Goal: Information Seeking & Learning: Learn about a topic

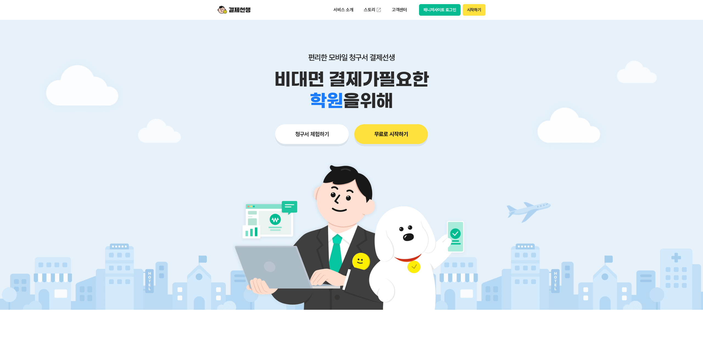
click at [440, 11] on button "매니저사이트 로그인" at bounding box center [439, 10] width 41 height 12
click at [447, 4] on div "서비스 소개 스토리 고객센터 매니저사이트 로그인 시작하기" at bounding box center [351, 10] width 281 height 20
click at [447, 7] on button "매니저사이트 로그인" at bounding box center [439, 10] width 41 height 12
click at [225, 89] on p "비대면 결제가 필요한" at bounding box center [351, 79] width 281 height 21
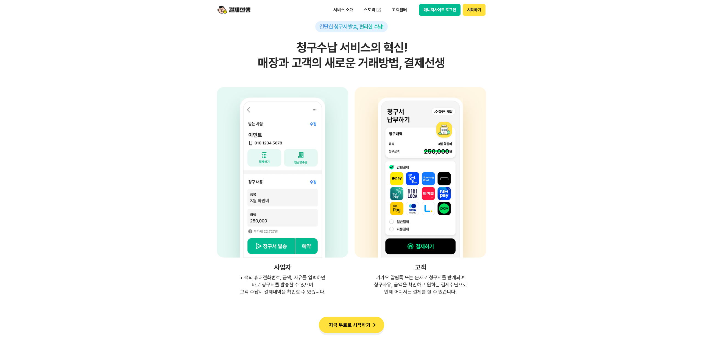
scroll to position [1328, 0]
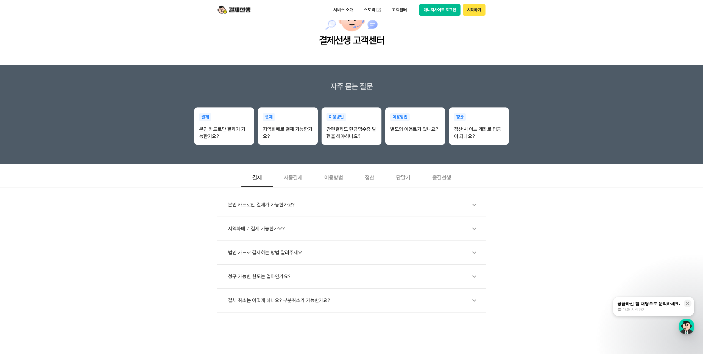
scroll to position [42, 0]
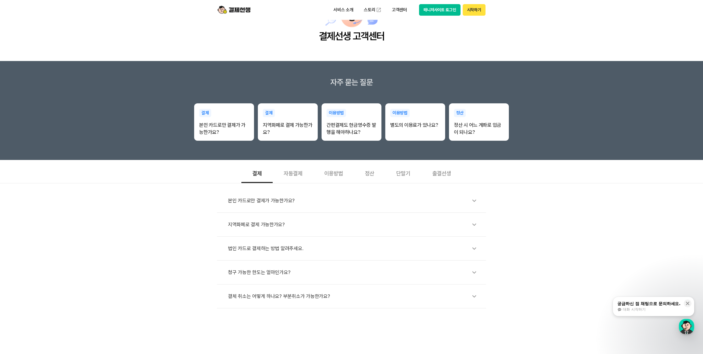
click at [287, 171] on div "자동결제" at bounding box center [293, 173] width 41 height 20
click at [332, 170] on div "이용방법" at bounding box center [334, 173] width 41 height 20
click at [368, 168] on div "정산" at bounding box center [369, 173] width 31 height 20
click at [402, 171] on div "단말기" at bounding box center [403, 173] width 36 height 20
click at [433, 171] on div "출결선생" at bounding box center [441, 173] width 41 height 20
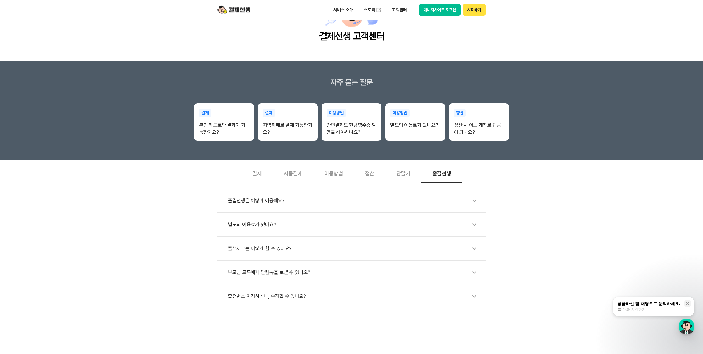
click at [246, 233] on li "별도의 이용료가 있나요?" at bounding box center [351, 225] width 269 height 24
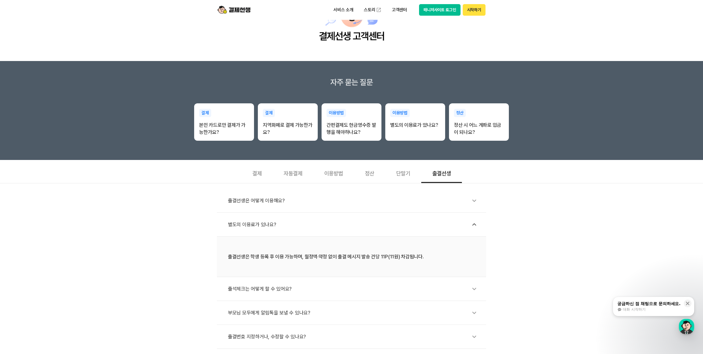
click at [247, 229] on div "별도의 이용료가 있나요?" at bounding box center [354, 224] width 253 height 13
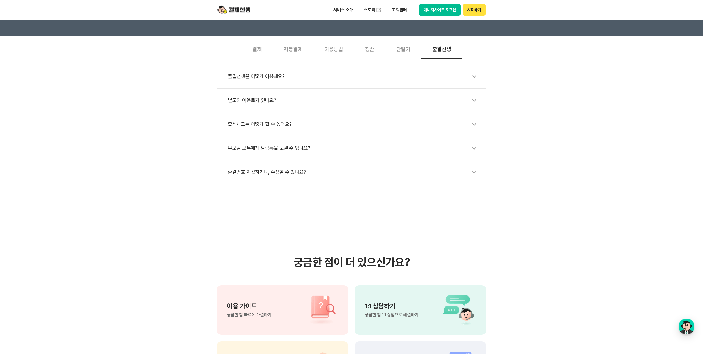
scroll to position [275, 0]
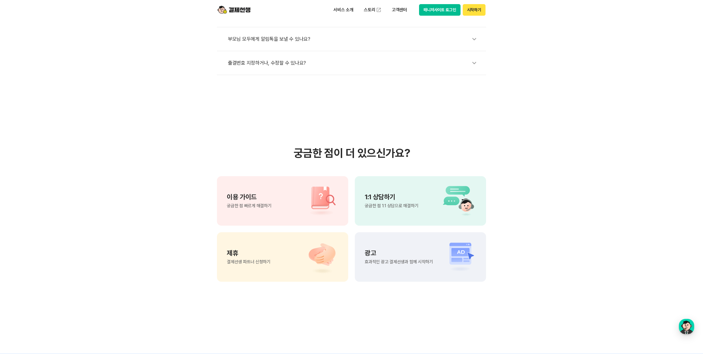
click at [294, 188] on div "이용 가이드 궁금한 점 빠르게 해결하기" at bounding box center [282, 200] width 131 height 49
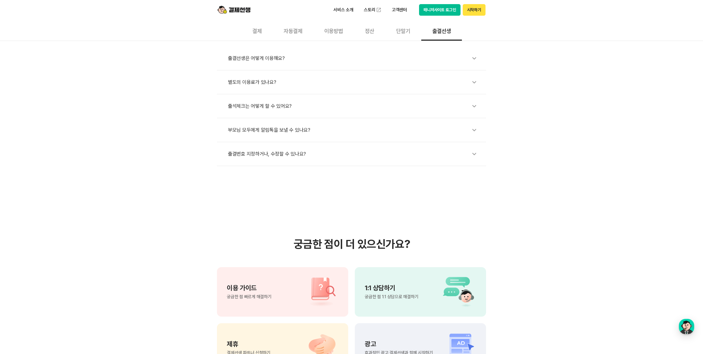
scroll to position [130, 0]
